Goal: Task Accomplishment & Management: Complete application form

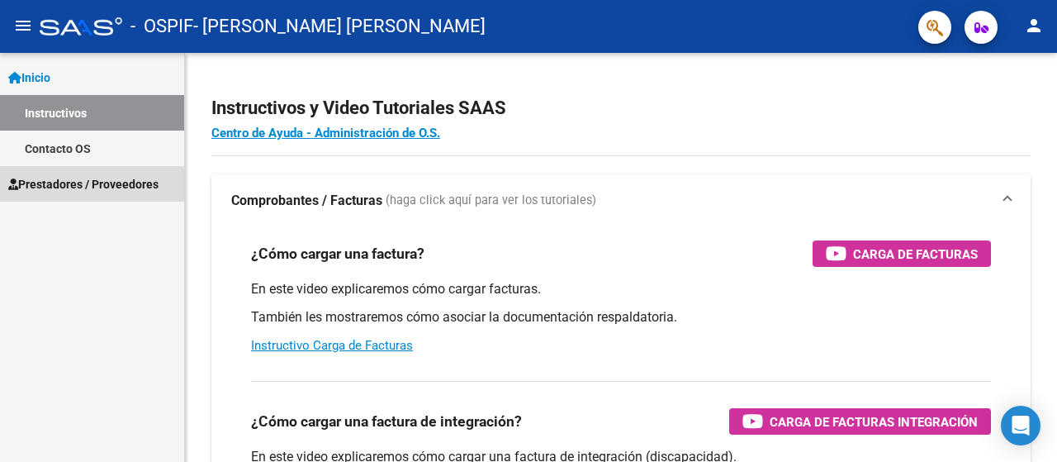
click at [55, 193] on link "Prestadores / Proveedores" at bounding box center [92, 184] width 184 height 36
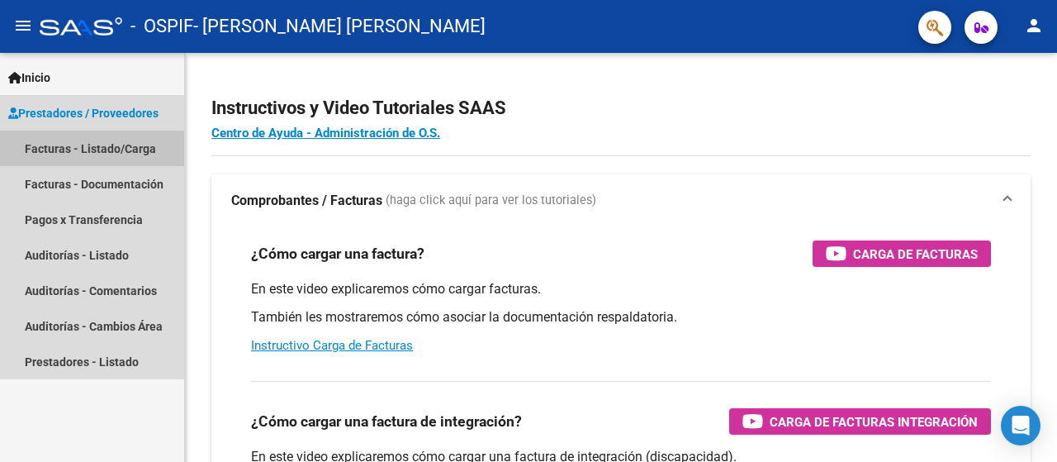
click at [106, 156] on link "Facturas - Listado/Carga" at bounding box center [92, 149] width 184 height 36
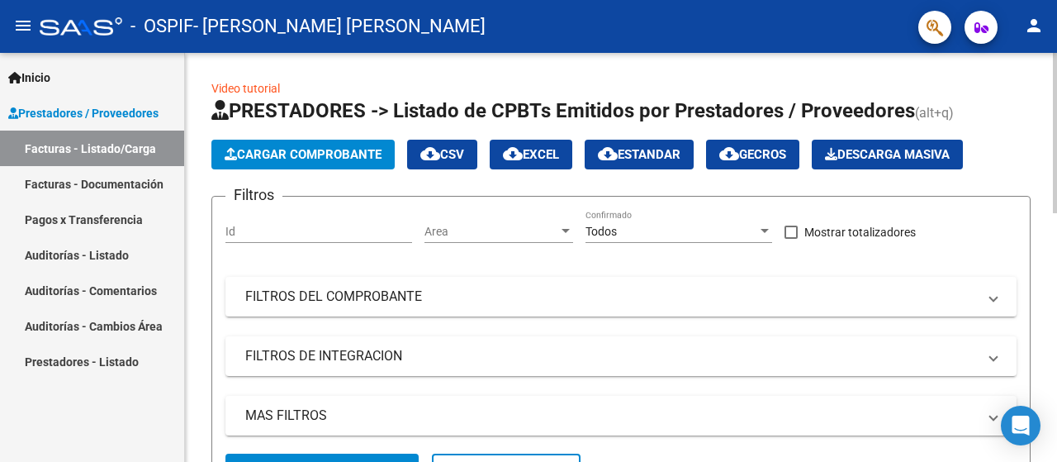
scroll to position [423, 0]
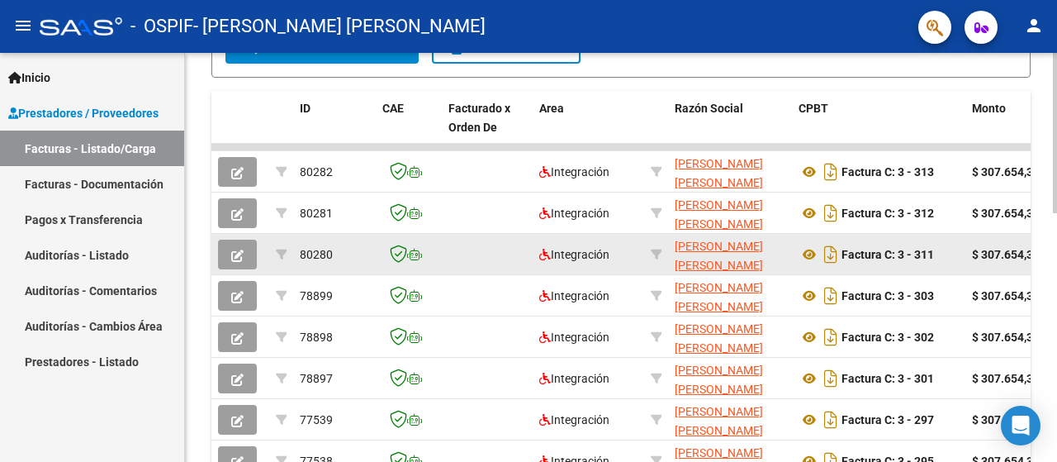
click at [231, 255] on icon "button" at bounding box center [237, 255] width 12 height 12
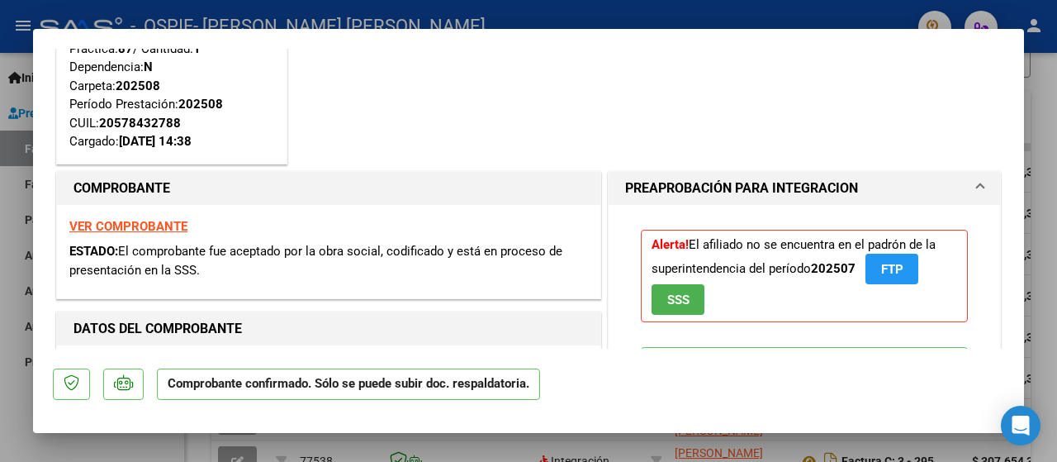
scroll to position [110, 0]
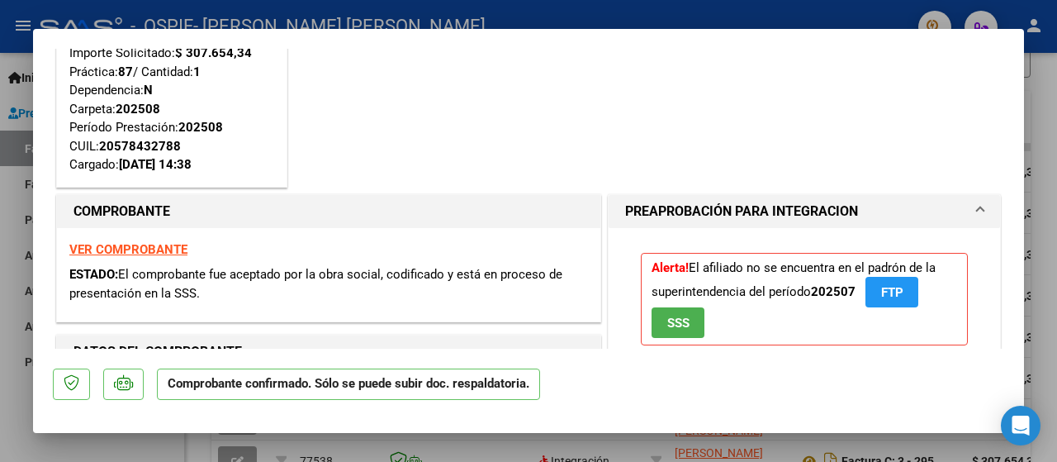
click at [11, 373] on div at bounding box center [528, 231] width 1057 height 462
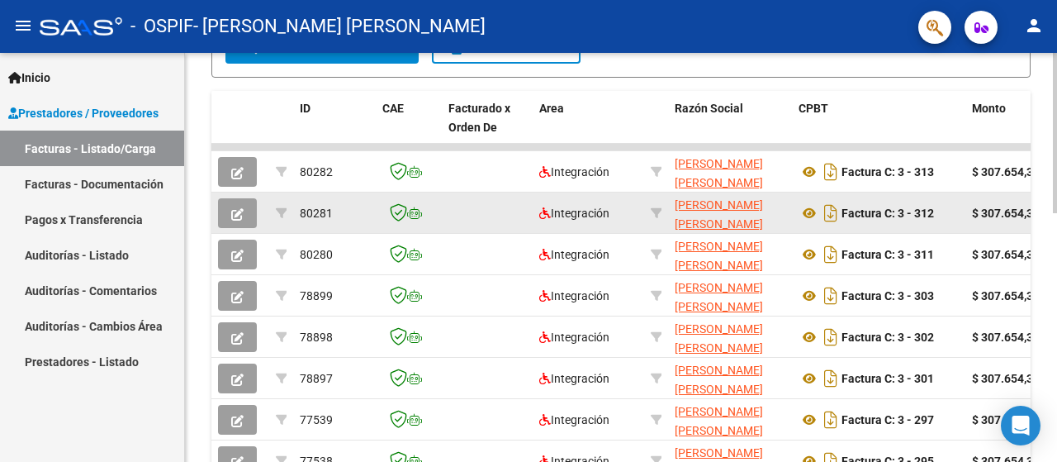
click at [228, 209] on button "button" at bounding box center [237, 213] width 39 height 30
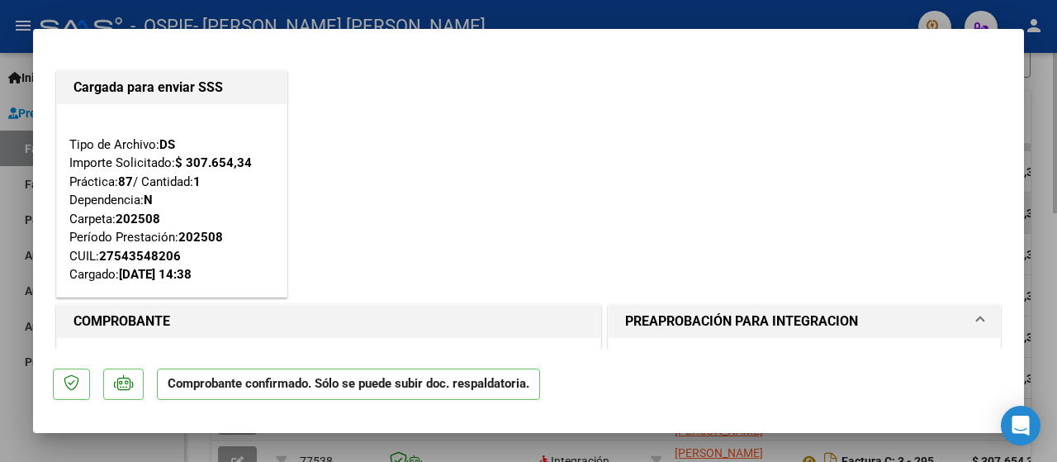
scroll to position [159, 0]
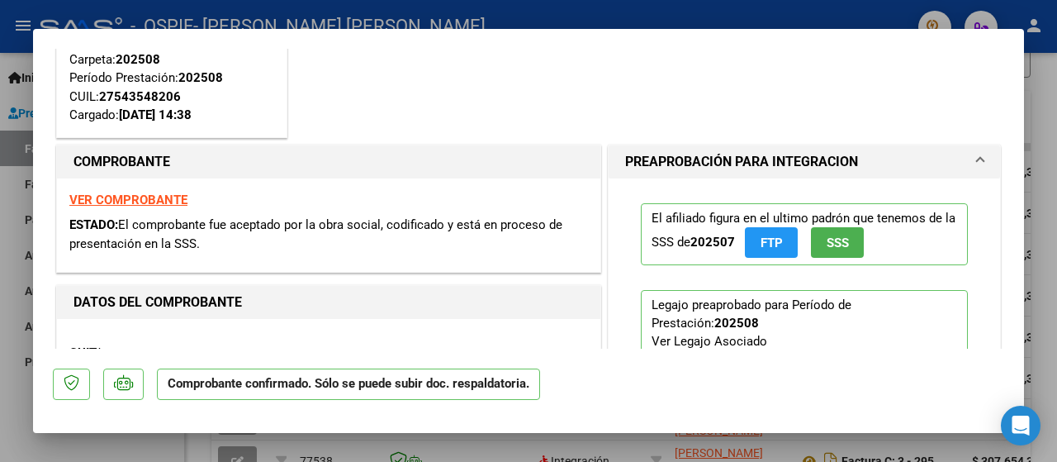
click at [0, 263] on div at bounding box center [528, 231] width 1057 height 462
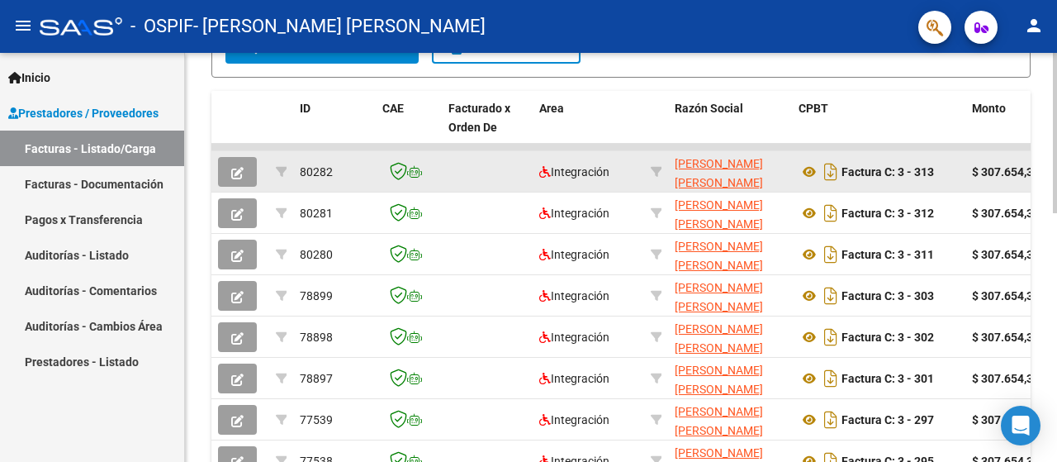
click at [236, 170] on icon "button" at bounding box center [237, 173] width 12 height 12
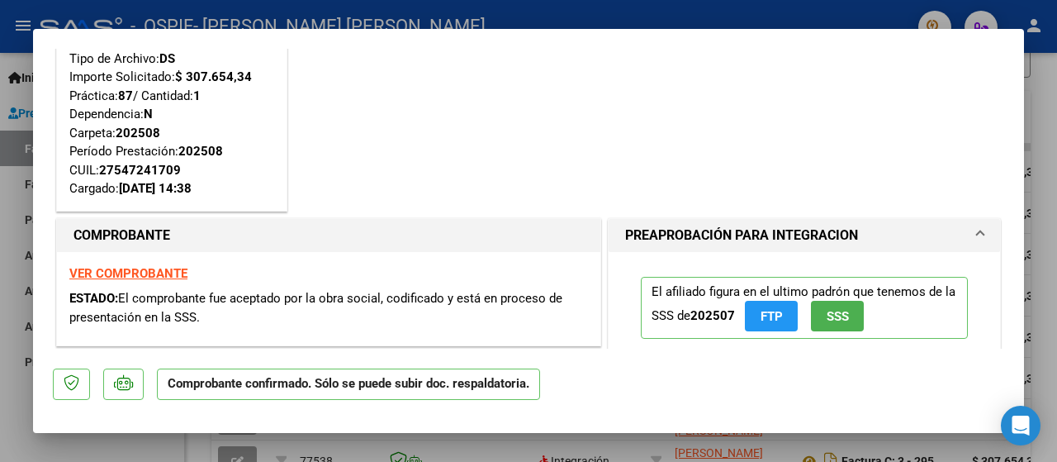
scroll to position [110, 0]
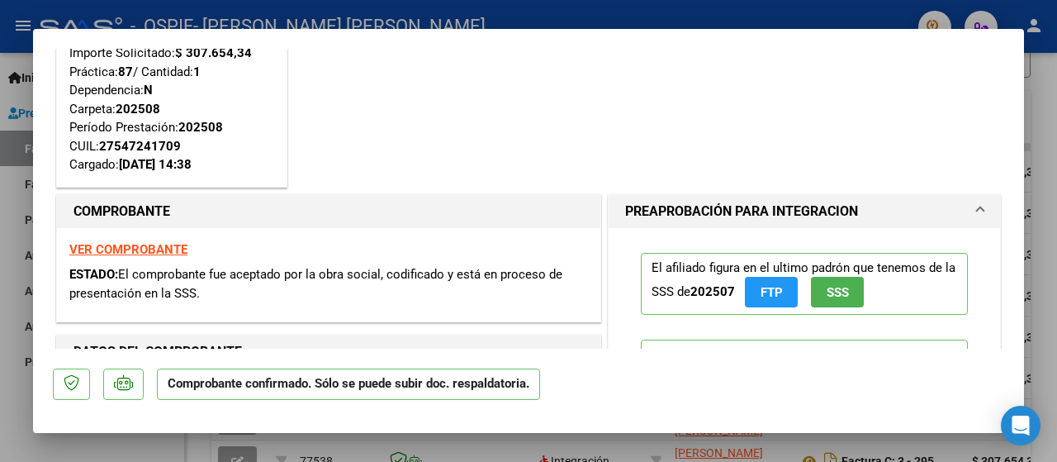
click at [0, 325] on div at bounding box center [528, 231] width 1057 height 462
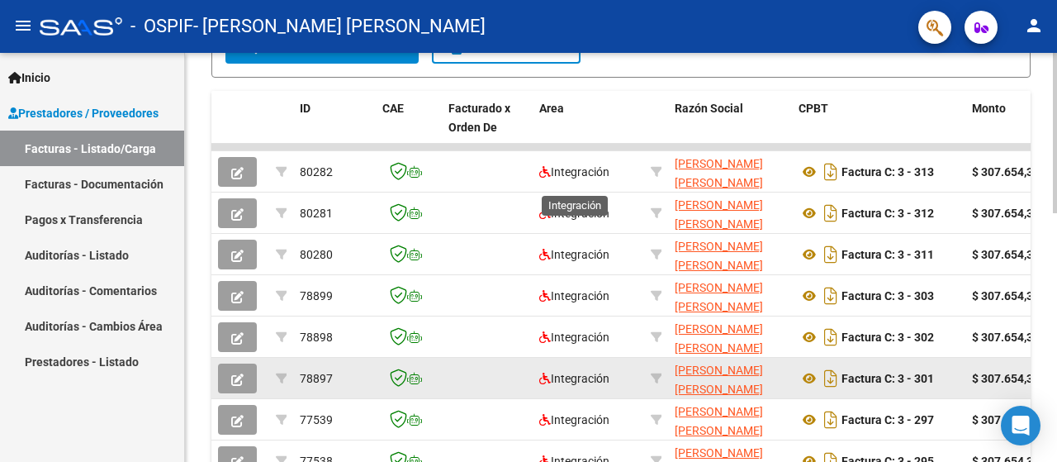
scroll to position [636, 0]
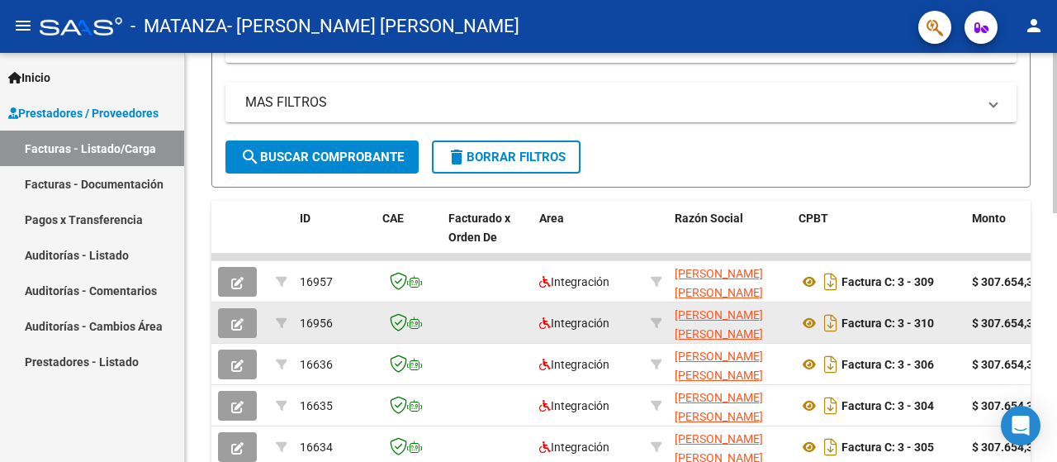
scroll to position [423, 0]
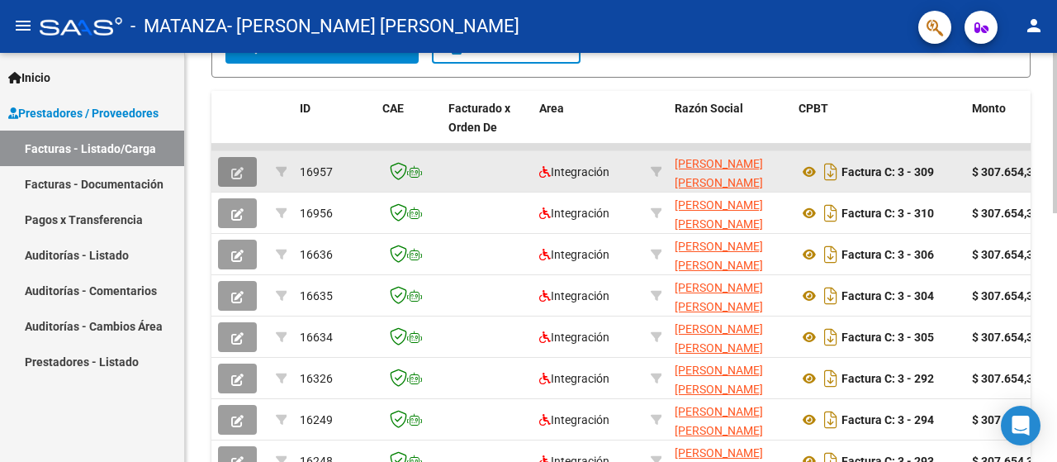
click at [249, 163] on button "button" at bounding box center [237, 172] width 39 height 30
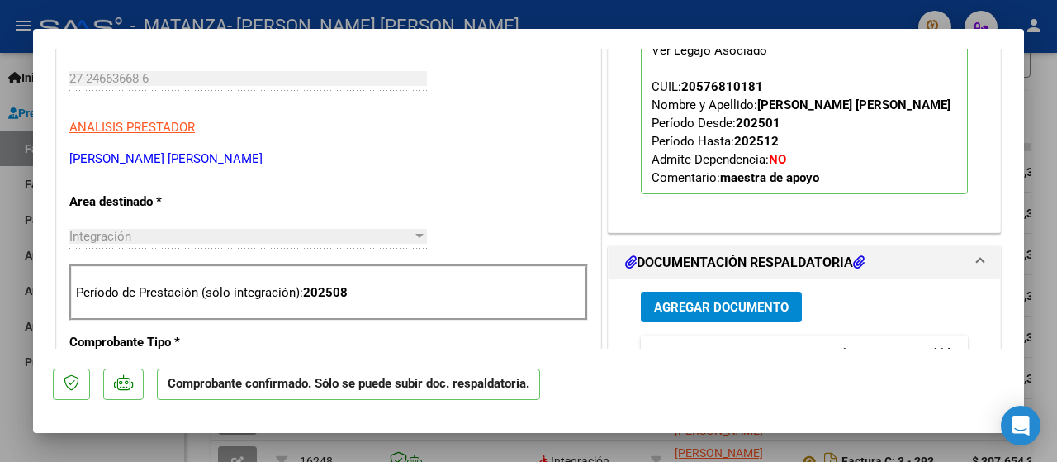
scroll to position [0, 0]
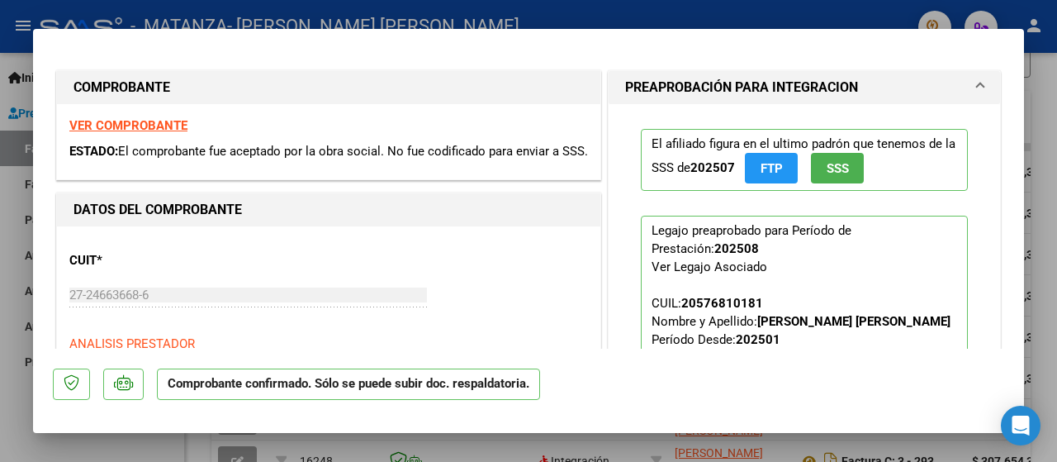
click at [7, 249] on div at bounding box center [528, 231] width 1057 height 462
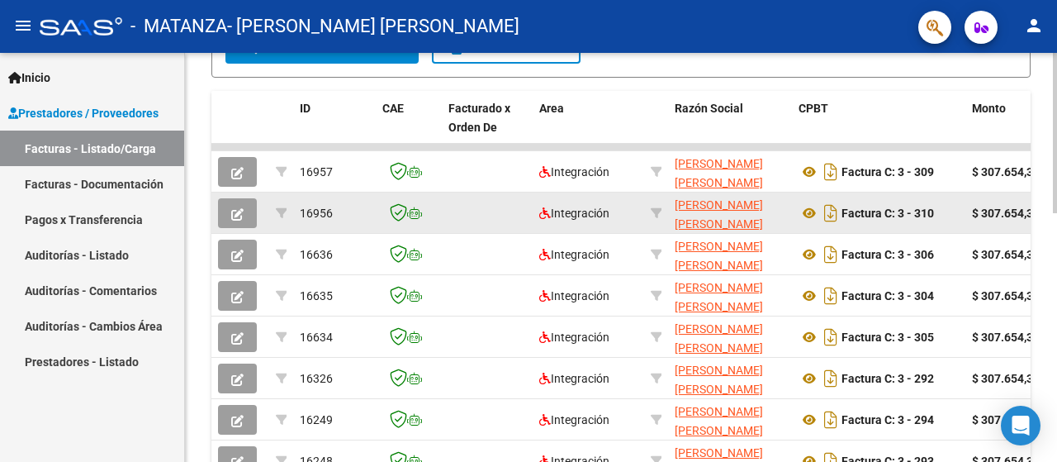
click at [249, 212] on button "button" at bounding box center [237, 213] width 39 height 30
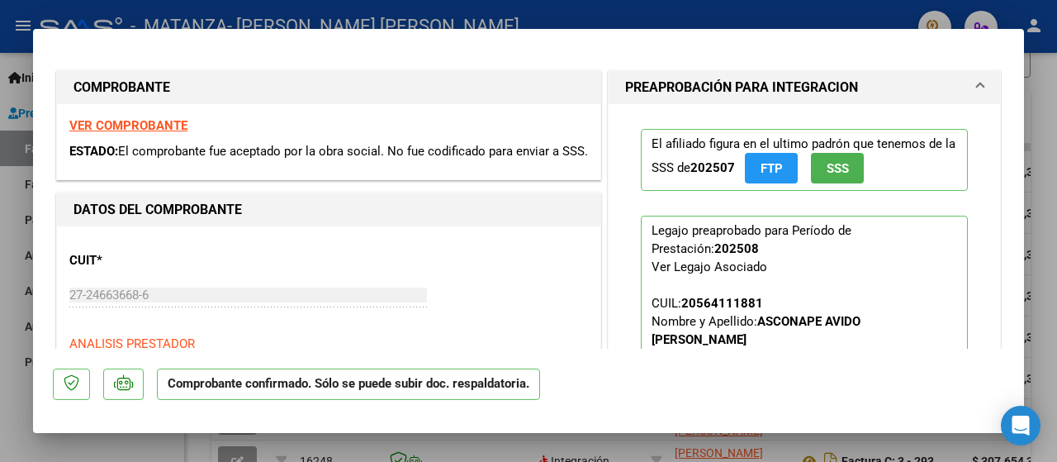
click at [12, 259] on div at bounding box center [528, 231] width 1057 height 462
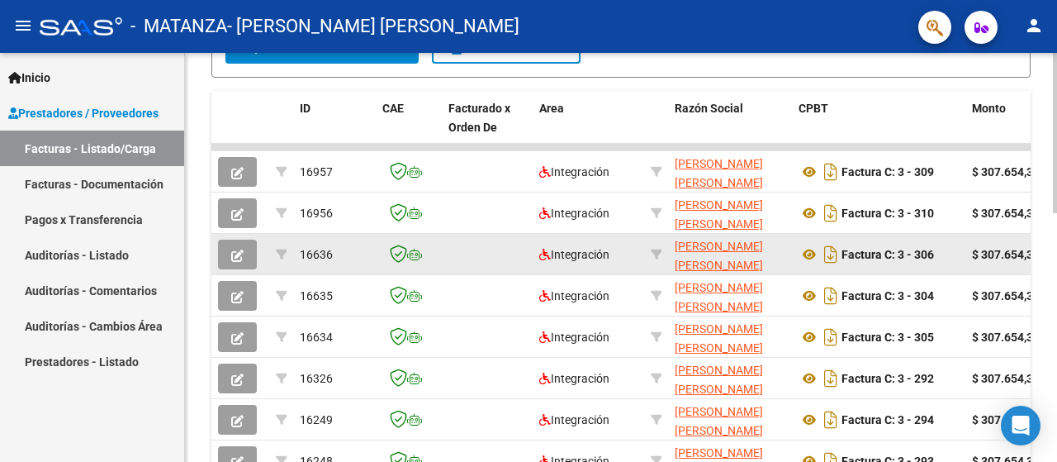
click at [251, 260] on button "button" at bounding box center [237, 255] width 39 height 30
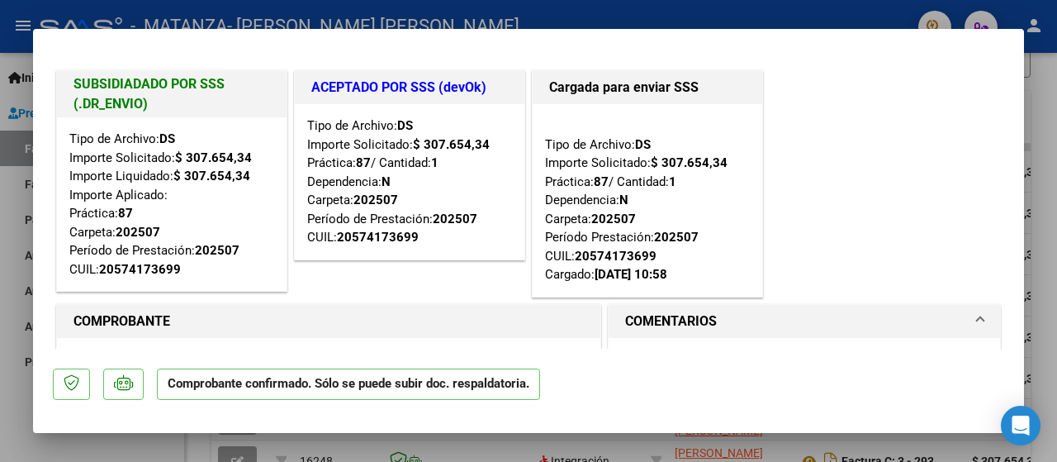
click at [0, 320] on div at bounding box center [528, 231] width 1057 height 462
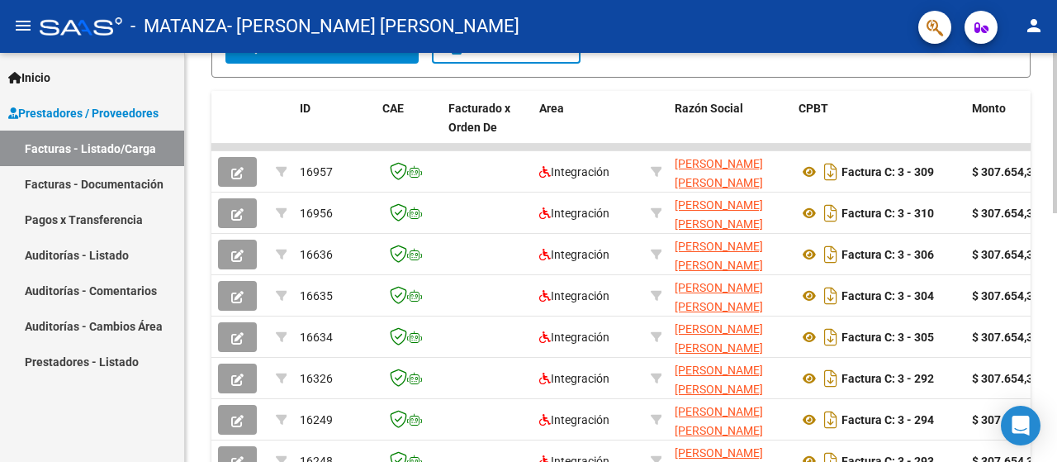
scroll to position [636, 0]
